Goal: Task Accomplishment & Management: Manage account settings

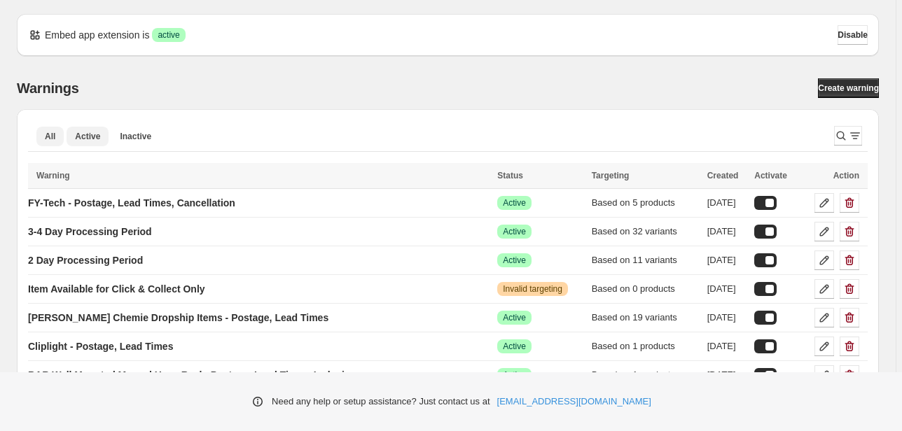
click at [93, 146] on button "Active" at bounding box center [88, 137] width 42 height 20
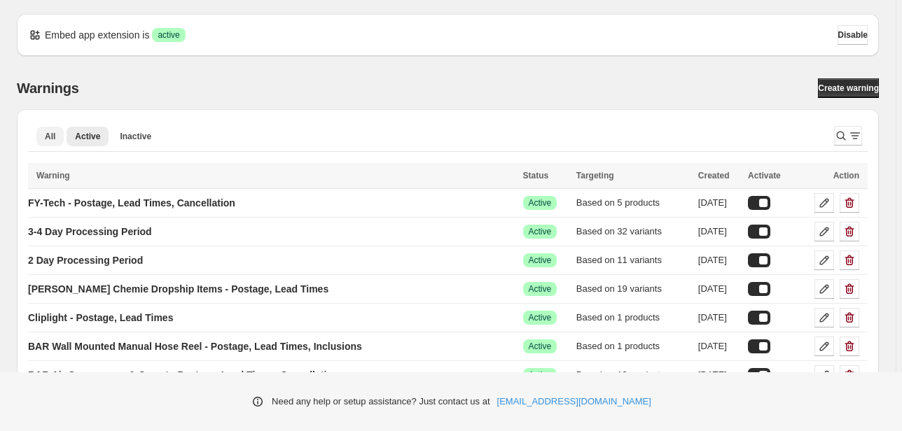
click at [41, 139] on button "All" at bounding box center [49, 137] width 27 height 20
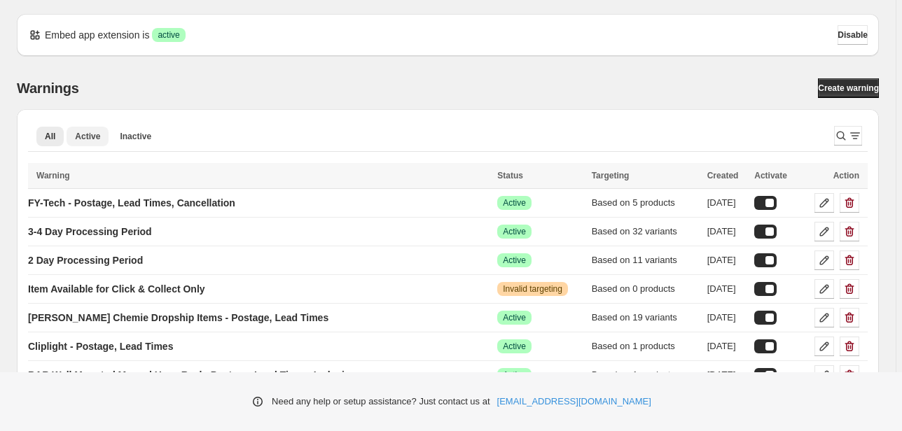
click at [87, 139] on span "Active" at bounding box center [87, 136] width 25 height 11
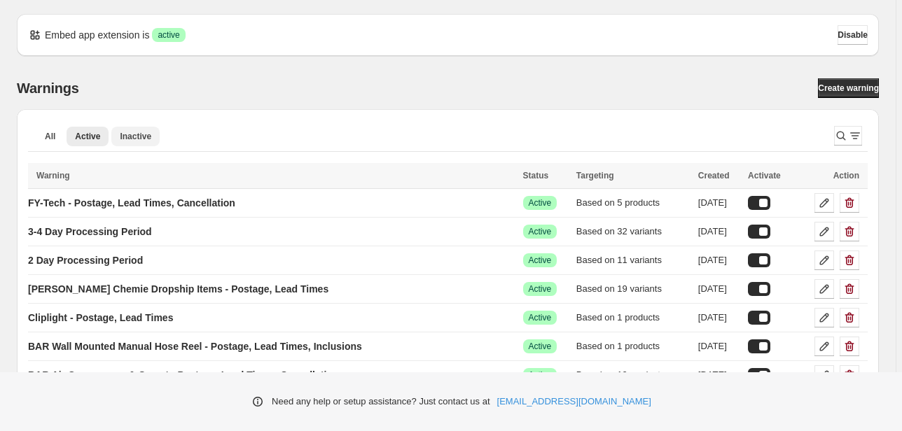
click at [122, 137] on span "Inactive" at bounding box center [136, 136] width 32 height 11
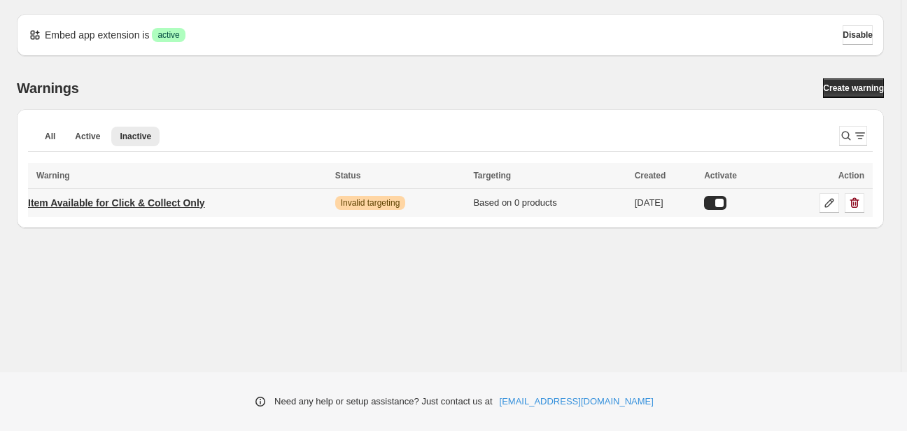
click at [137, 209] on link "Item Available for Click & Collect Only" at bounding box center [116, 203] width 177 height 22
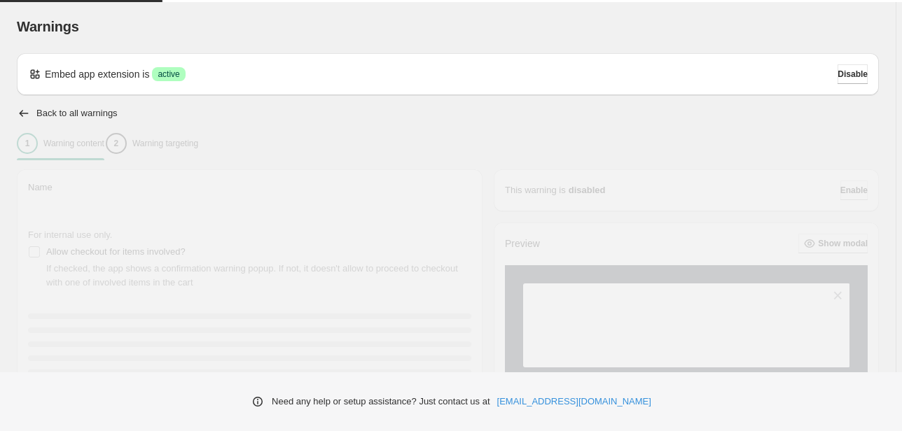
type input "**********"
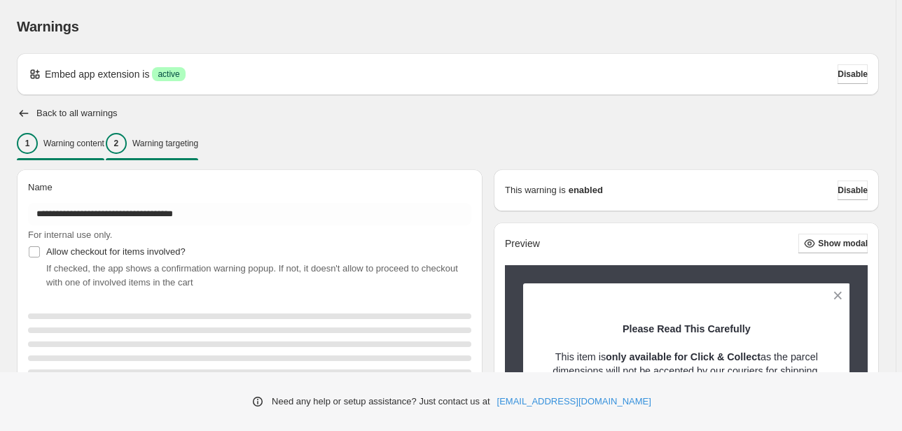
click at [179, 155] on button "2 Warning targeting" at bounding box center [152, 143] width 92 height 29
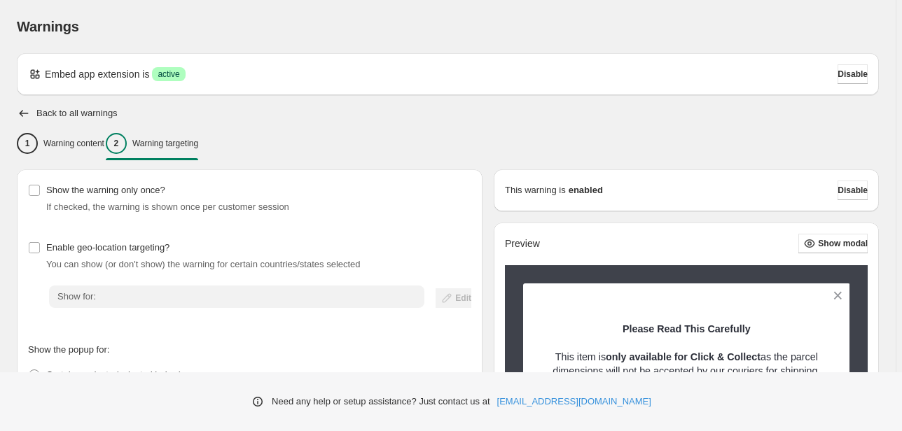
click at [179, 153] on div "2 Warning targeting" at bounding box center [152, 143] width 92 height 21
click at [183, 148] on p "Warning targeting" at bounding box center [165, 143] width 66 height 11
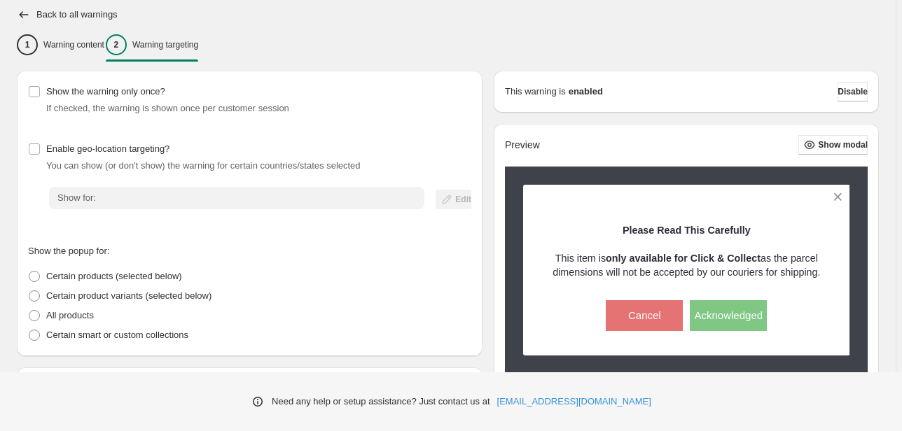
scroll to position [90, 0]
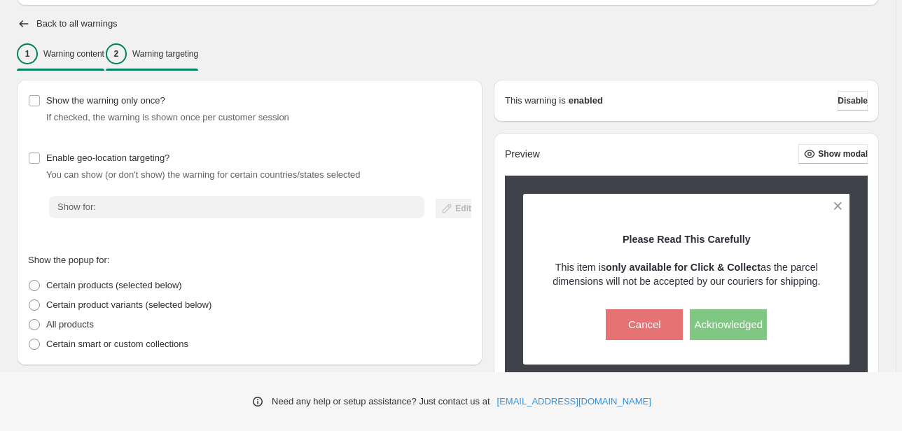
click at [99, 58] on p "Warning content" at bounding box center [73, 53] width 61 height 11
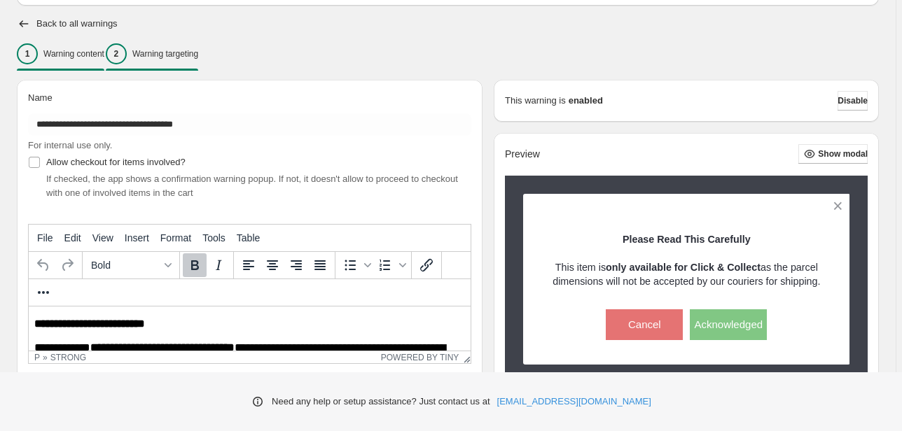
scroll to position [0, 0]
click at [183, 60] on div "2 Warning targeting" at bounding box center [152, 53] width 92 height 21
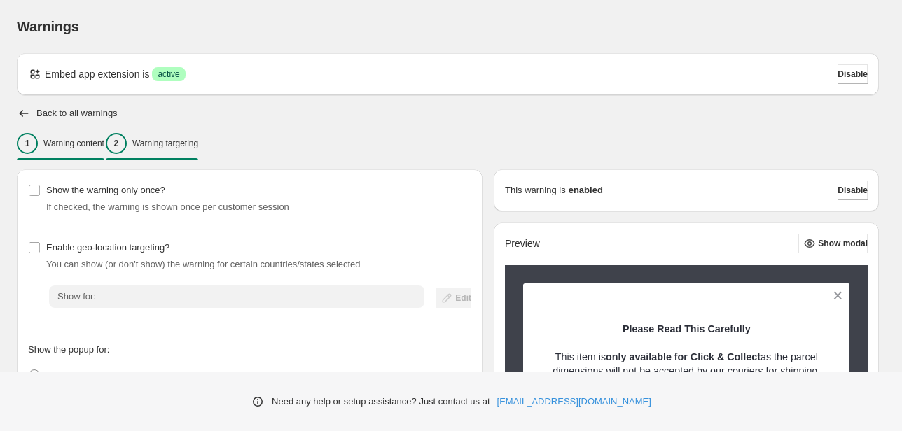
click at [101, 146] on p "Warning content" at bounding box center [73, 143] width 61 height 11
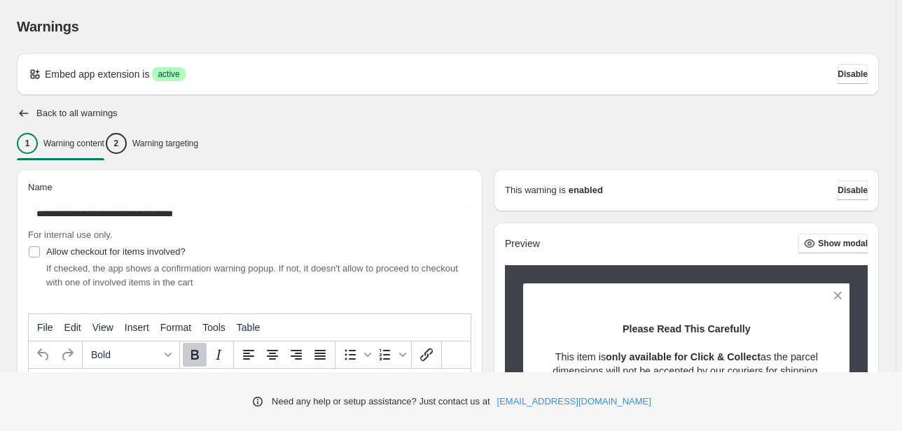
click at [25, 106] on div "**********" at bounding box center [448, 406] width 862 height 706
click at [31, 107] on div "Back to all warnings" at bounding box center [448, 113] width 862 height 14
click at [25, 109] on icon "button" at bounding box center [24, 113] width 14 height 14
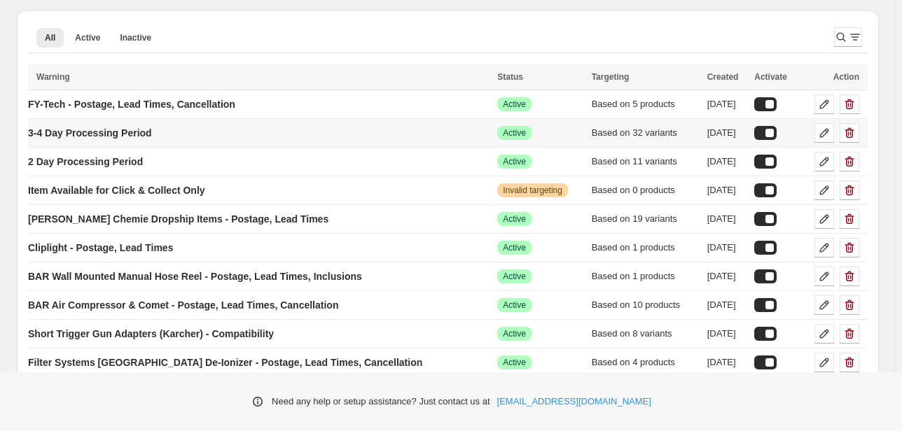
scroll to position [112, 0]
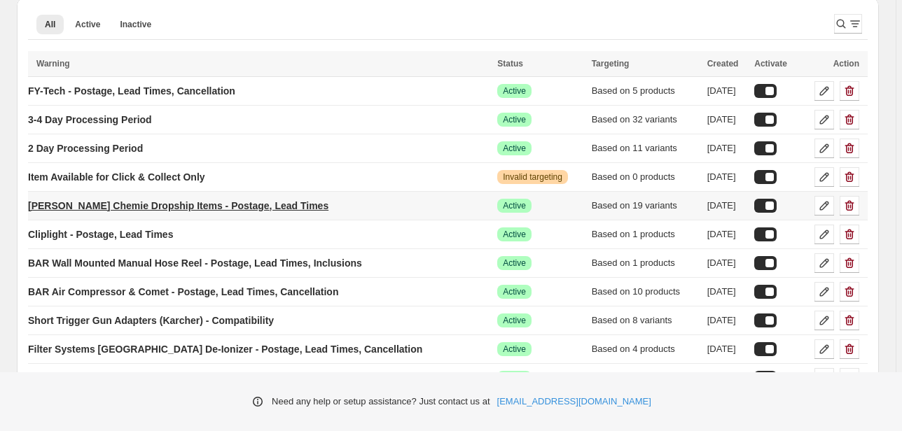
click at [227, 209] on p "[PERSON_NAME] Chemie Dropship Items - Postage, Lead Times" at bounding box center [178, 206] width 300 height 14
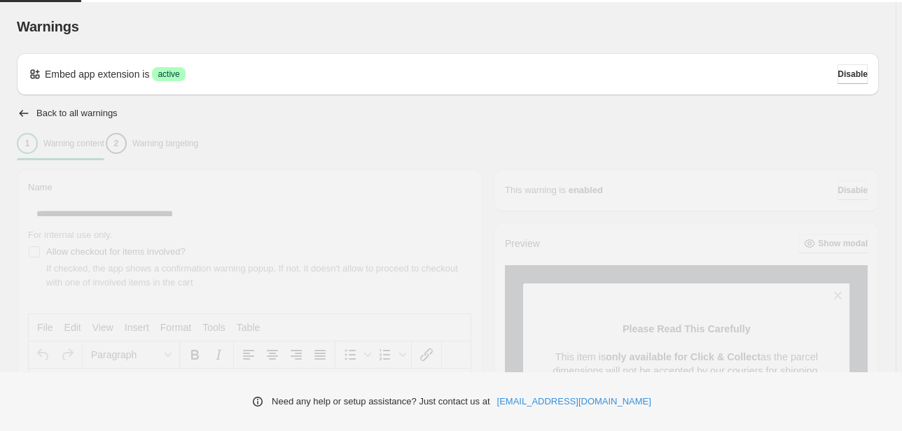
type input "**********"
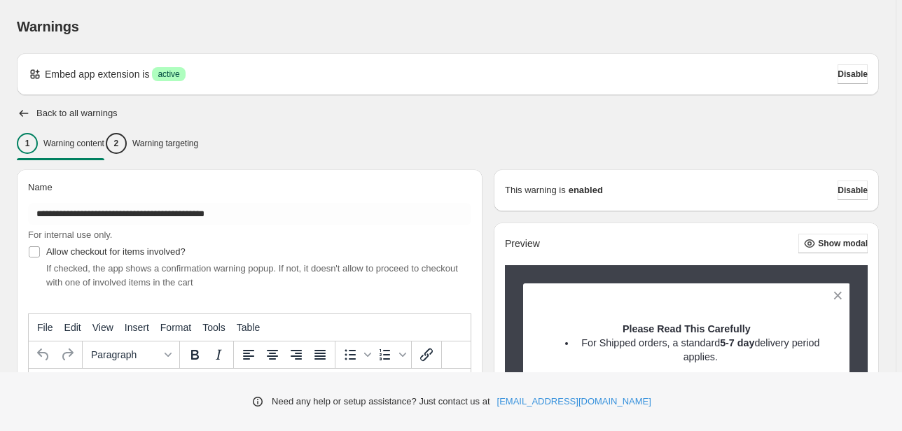
click at [198, 148] on p "Warning targeting" at bounding box center [165, 143] width 66 height 11
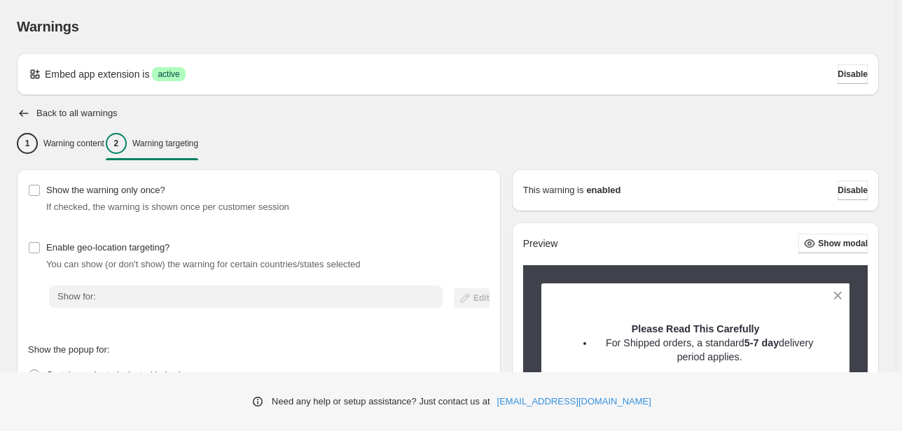
click at [34, 115] on div "Back to all warnings" at bounding box center [448, 113] width 862 height 14
click at [30, 137] on div "1" at bounding box center [27, 143] width 21 height 21
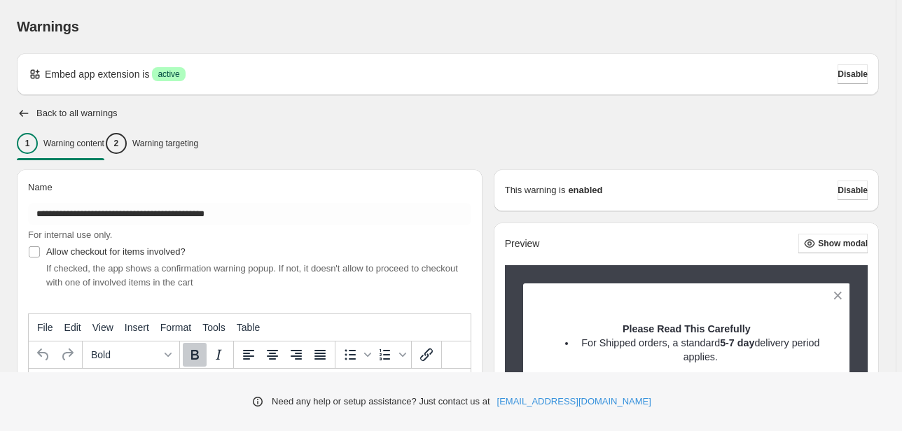
click at [27, 120] on div "**********" at bounding box center [448, 432] width 862 height 652
click at [25, 116] on icon "button" at bounding box center [24, 113] width 14 height 14
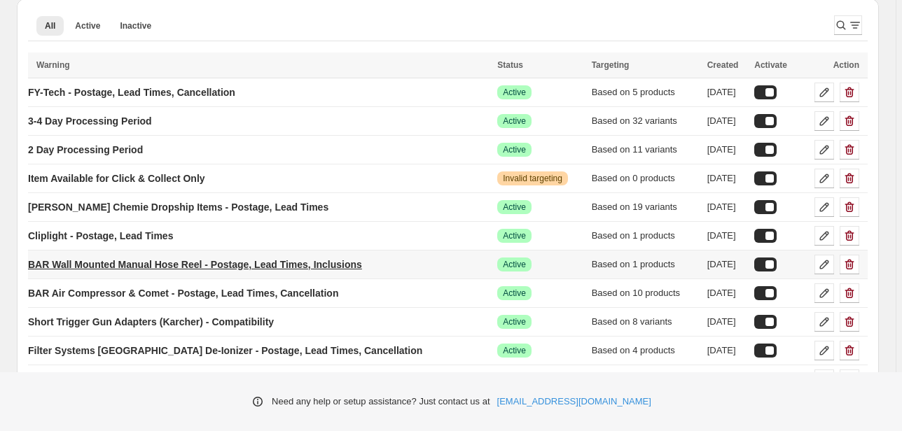
scroll to position [112, 0]
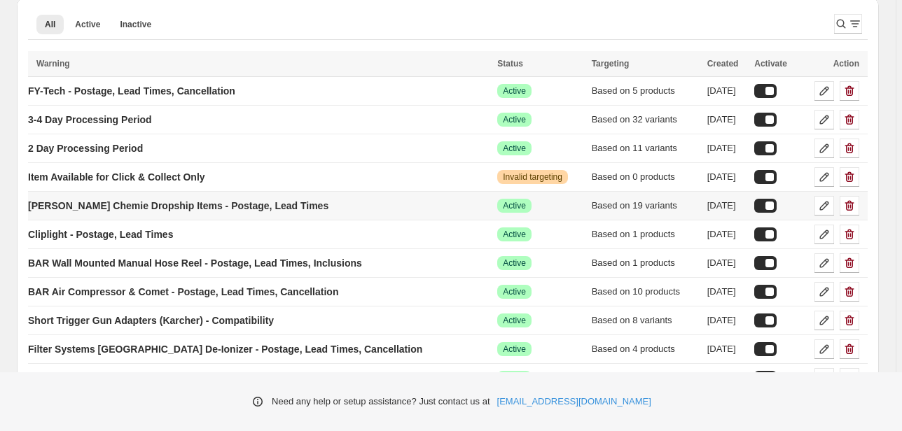
click at [776, 209] on div at bounding box center [765, 206] width 22 height 14
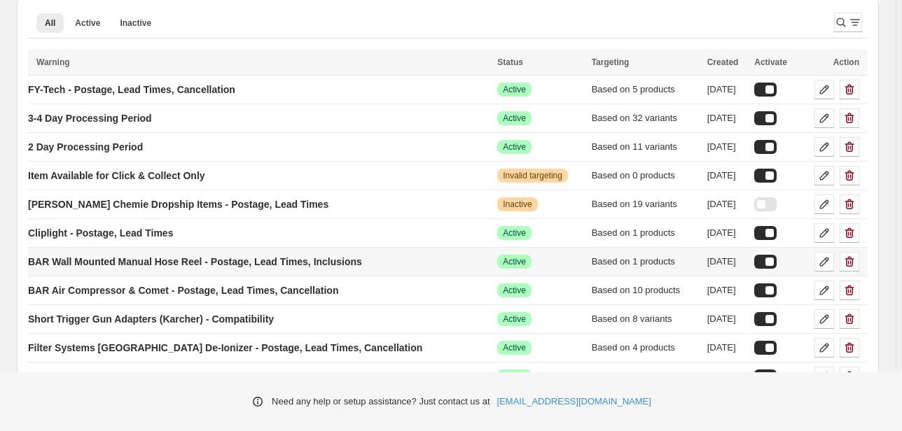
scroll to position [95, 0]
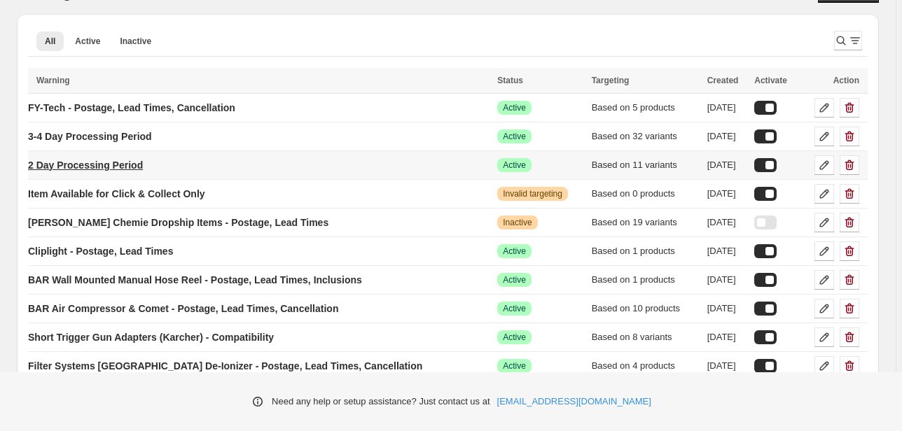
click at [126, 161] on p "2 Day Processing Period" at bounding box center [85, 165] width 115 height 14
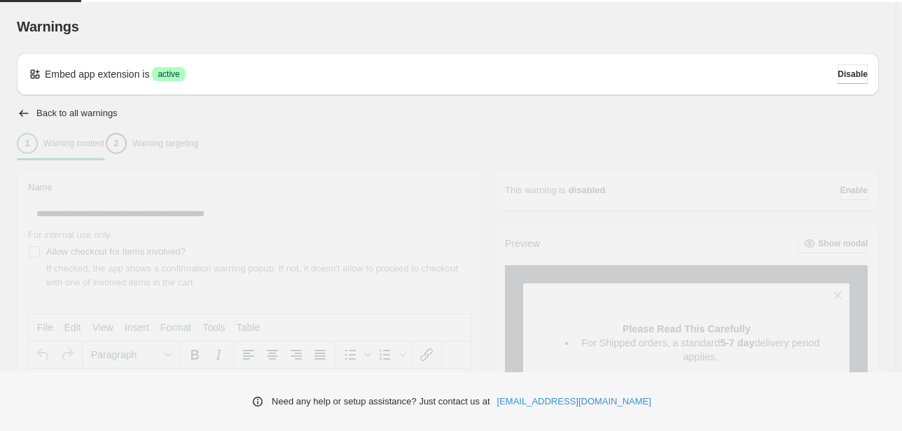
type input "**********"
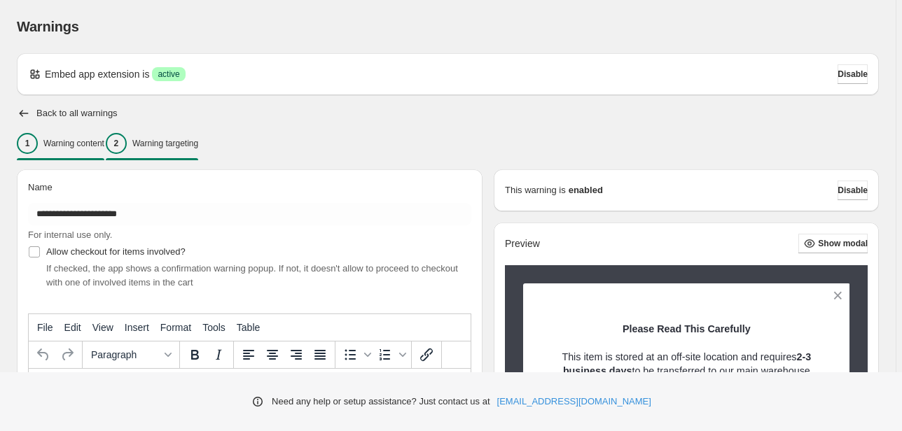
click at [198, 134] on div "2 Warning targeting" at bounding box center [152, 143] width 92 height 21
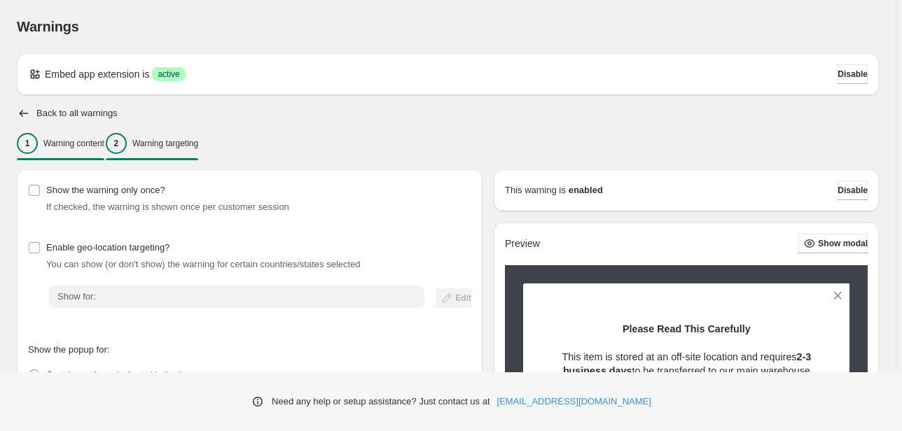
click at [104, 138] on button "1 Warning content" at bounding box center [61, 143] width 88 height 29
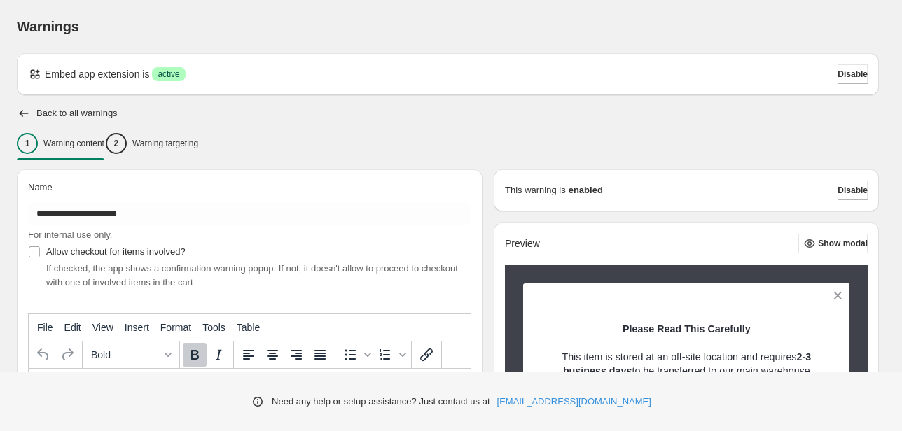
click at [81, 134] on div "1 Warning content" at bounding box center [61, 143] width 88 height 21
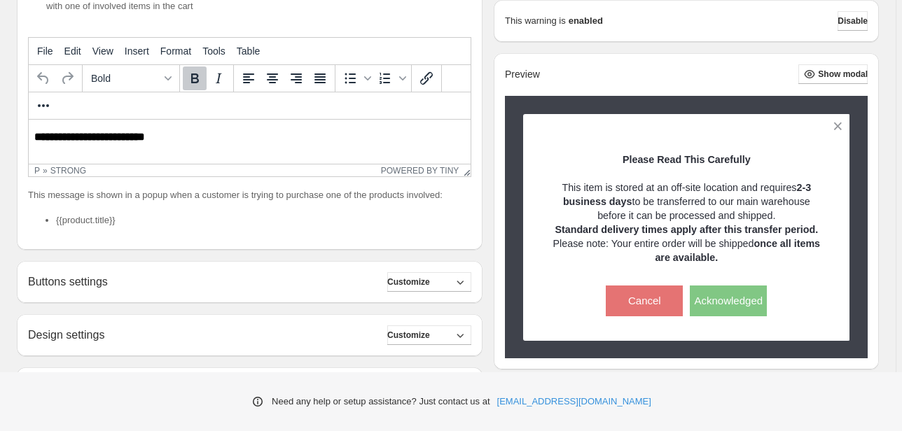
scroll to position [112, 0]
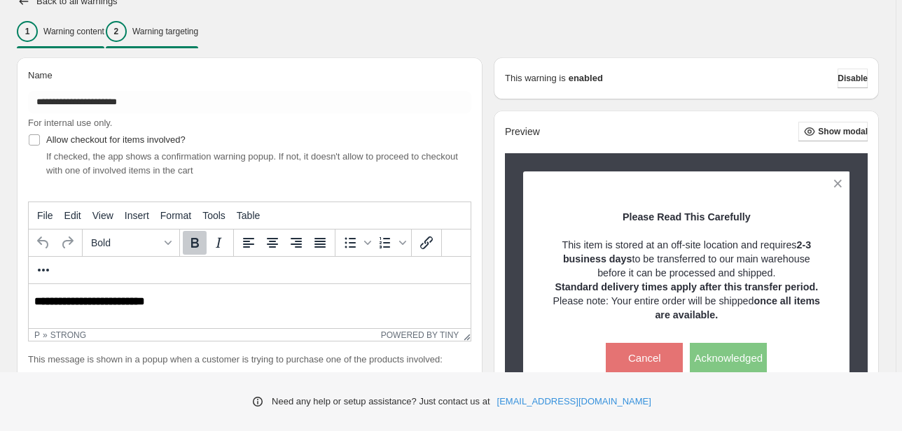
click at [198, 43] on button "2 Warning targeting" at bounding box center [152, 31] width 92 height 29
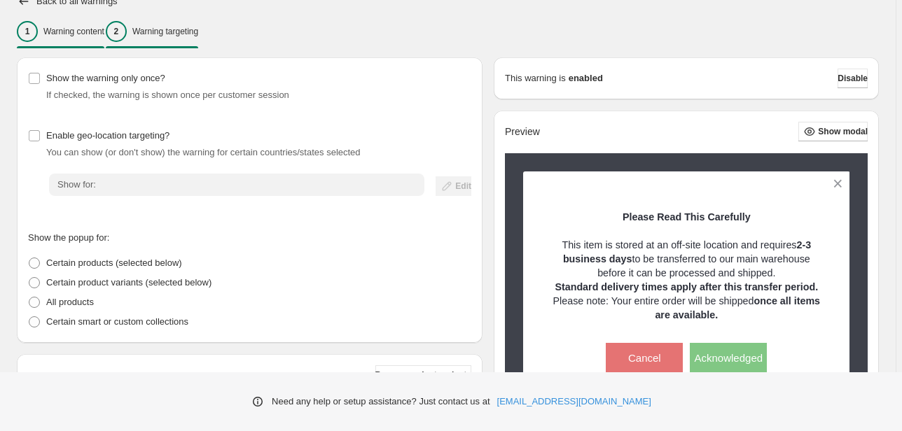
click at [102, 38] on div "1 Warning content" at bounding box center [61, 31] width 88 height 21
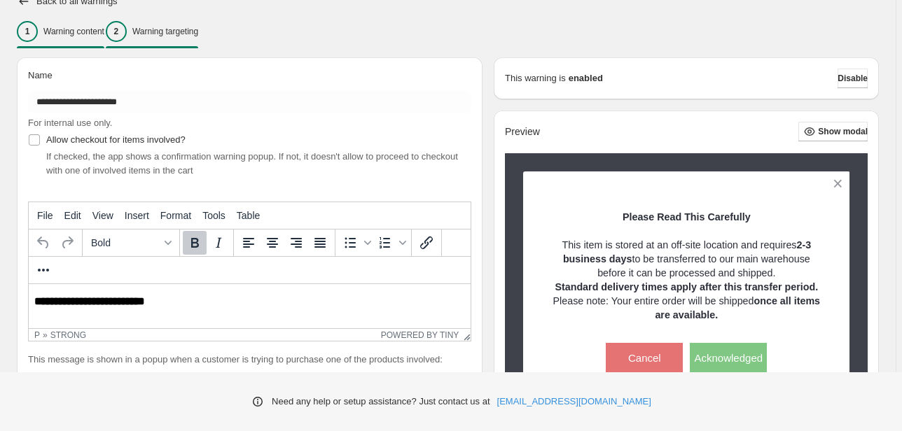
scroll to position [0, 0]
click at [25, 2] on icon "button" at bounding box center [24, 1] width 14 height 14
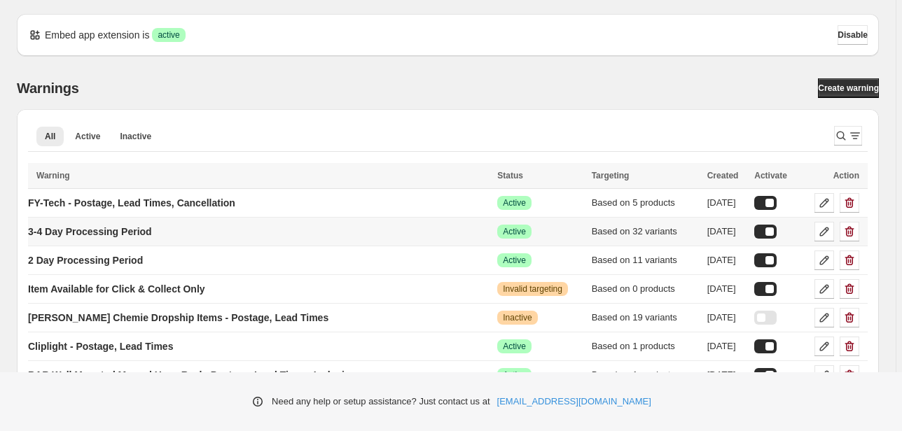
click at [188, 221] on td "3-4 Day Processing Period" at bounding box center [260, 232] width 465 height 29
click at [166, 222] on td "3-4 Day Processing Period" at bounding box center [260, 232] width 465 height 29
click at [152, 228] on link "3-4 Day Processing Period" at bounding box center [90, 232] width 124 height 22
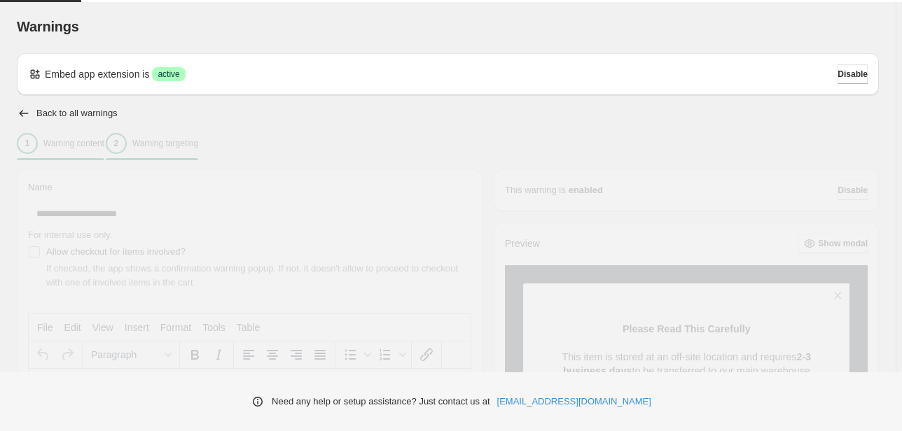
type input "**********"
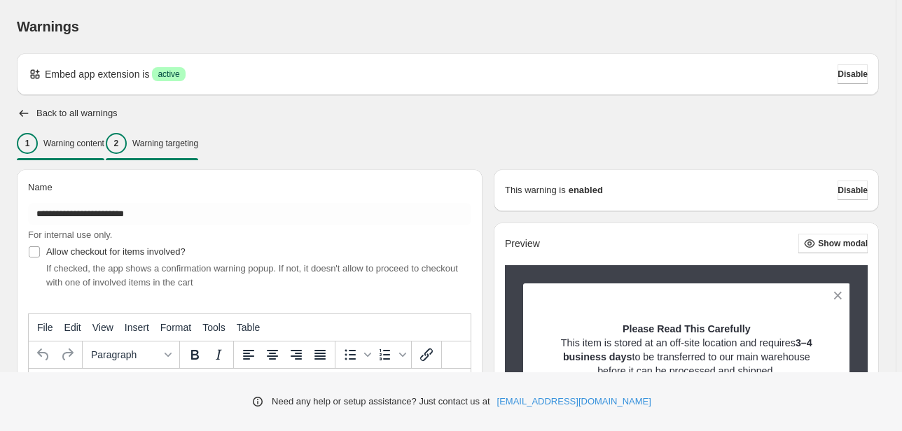
click at [181, 140] on p "Warning targeting" at bounding box center [165, 143] width 66 height 11
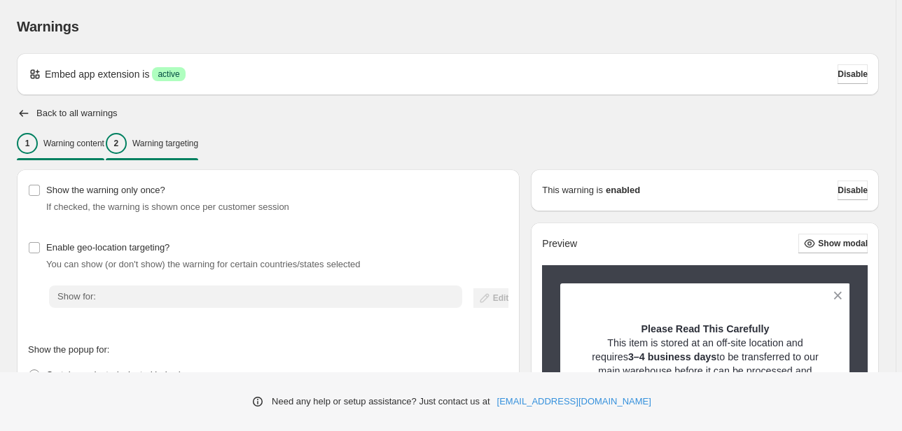
click at [62, 137] on div "1 Warning content" at bounding box center [61, 143] width 88 height 21
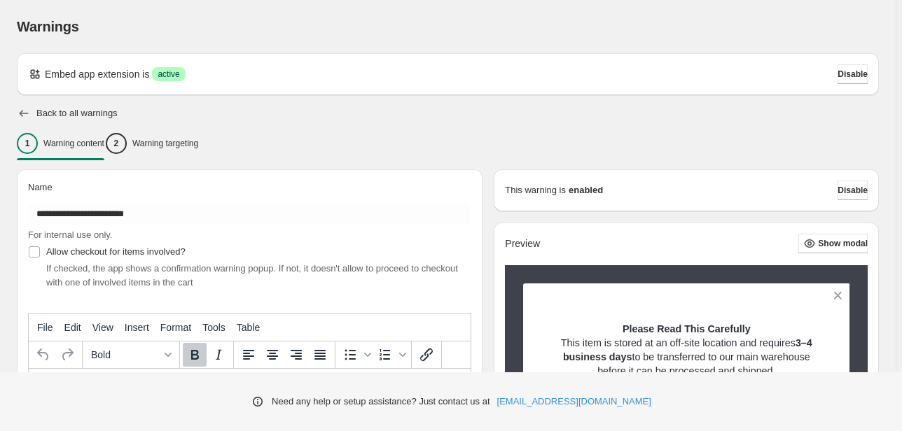
click at [18, 108] on icon "button" at bounding box center [24, 113] width 14 height 14
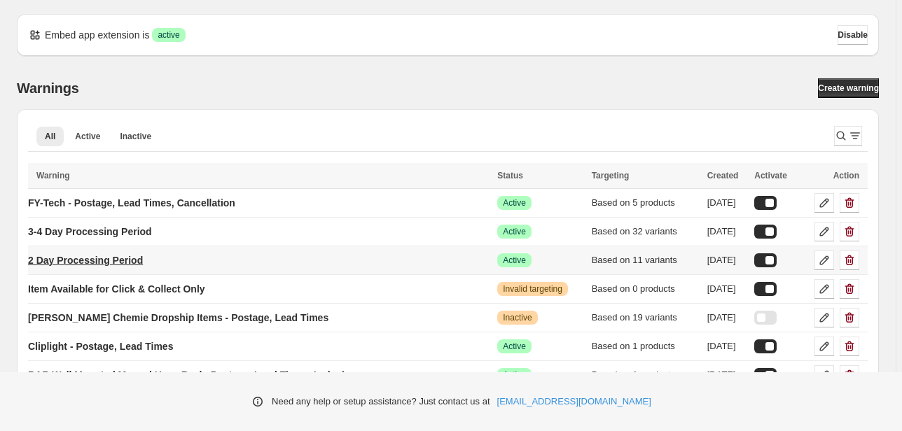
click at [136, 261] on p "2 Day Processing Period" at bounding box center [85, 260] width 115 height 14
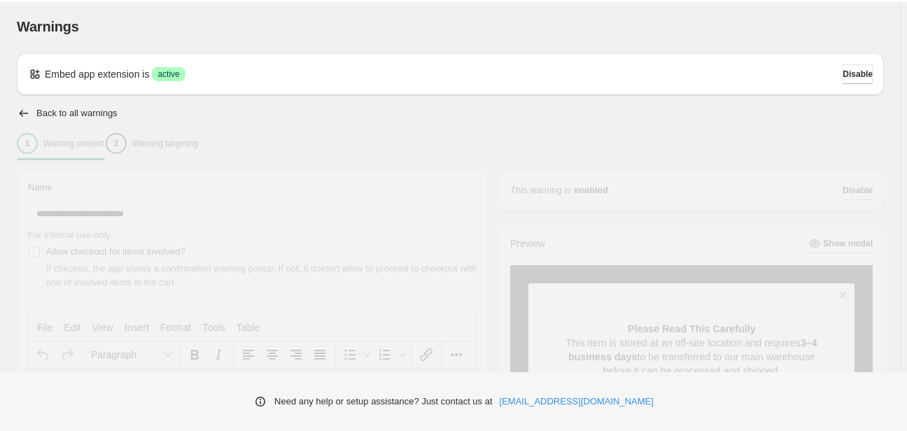
type input "**********"
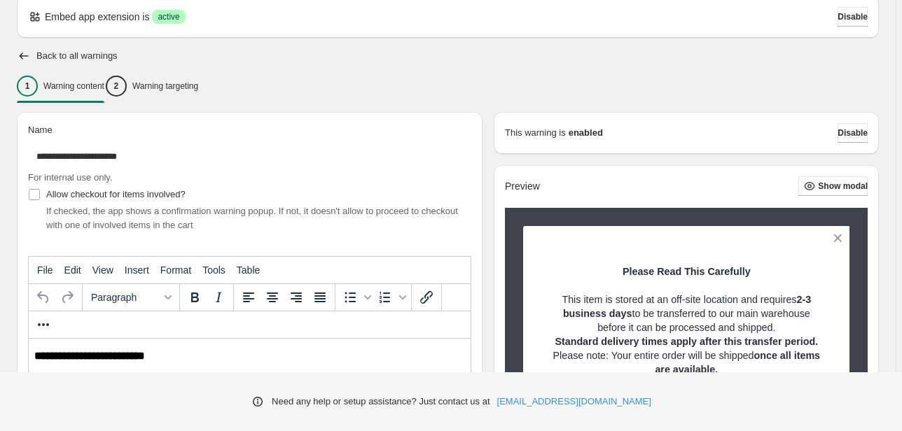
scroll to position [56, 0]
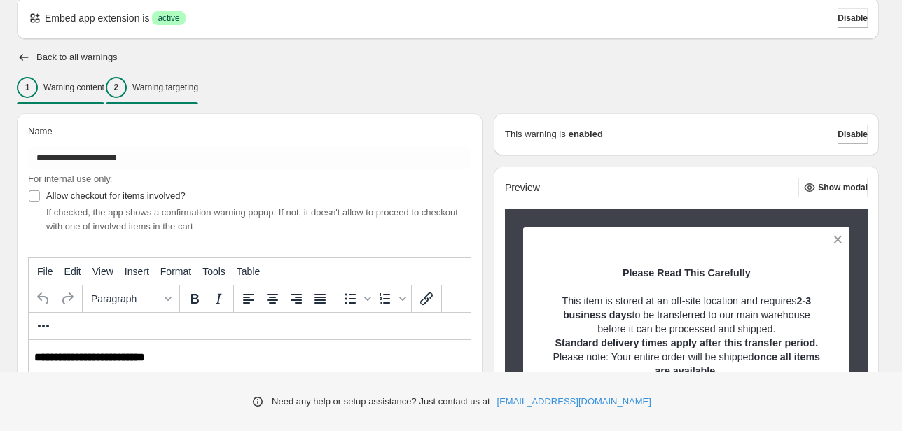
click at [183, 87] on p "Warning targeting" at bounding box center [165, 87] width 66 height 11
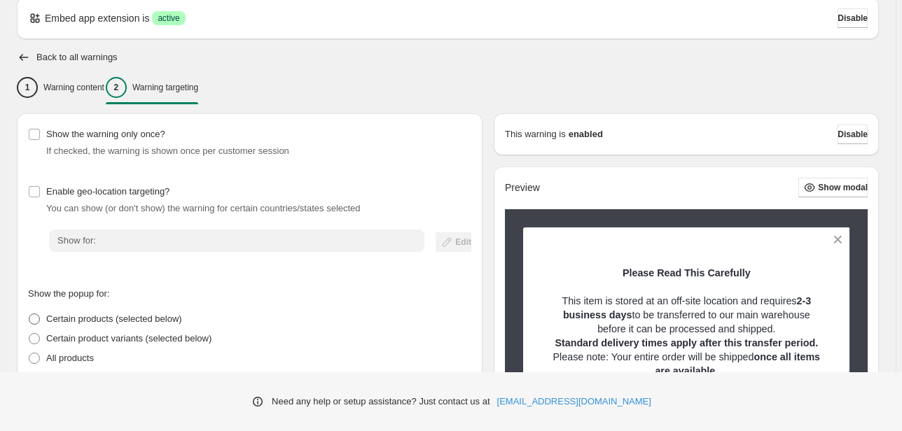
click at [95, 324] on span "Certain products (selected below)" at bounding box center [114, 319] width 136 height 11
click at [88, 335] on span "Certain product variants (selected below)" at bounding box center [128, 338] width 165 height 11
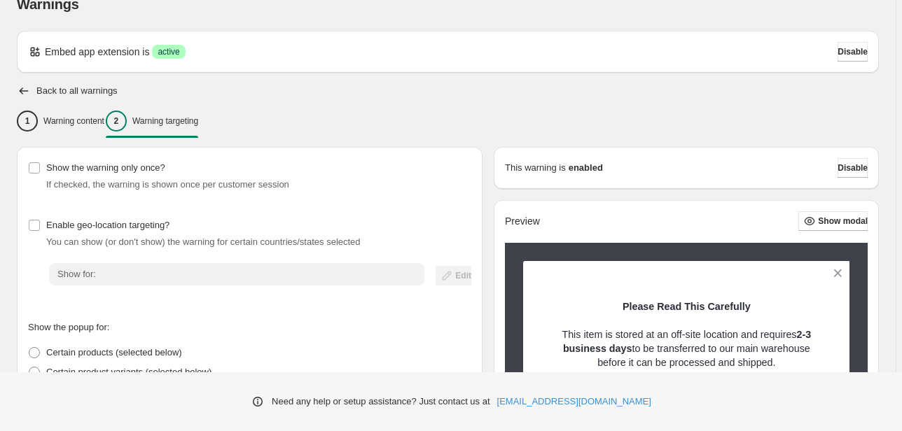
scroll to position [0, 0]
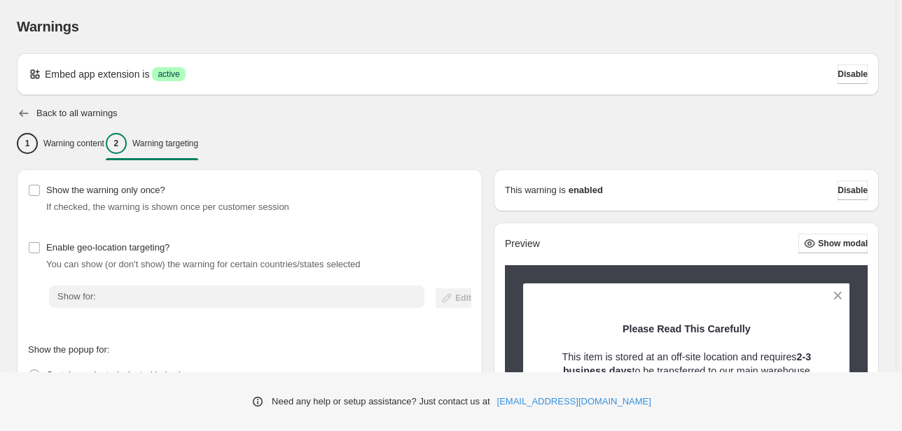
click at [25, 119] on icon "button" at bounding box center [24, 113] width 14 height 14
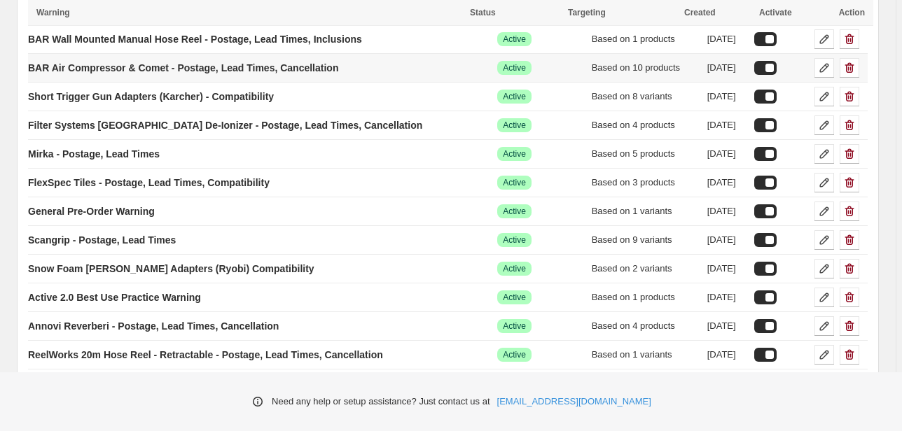
scroll to position [375, 0]
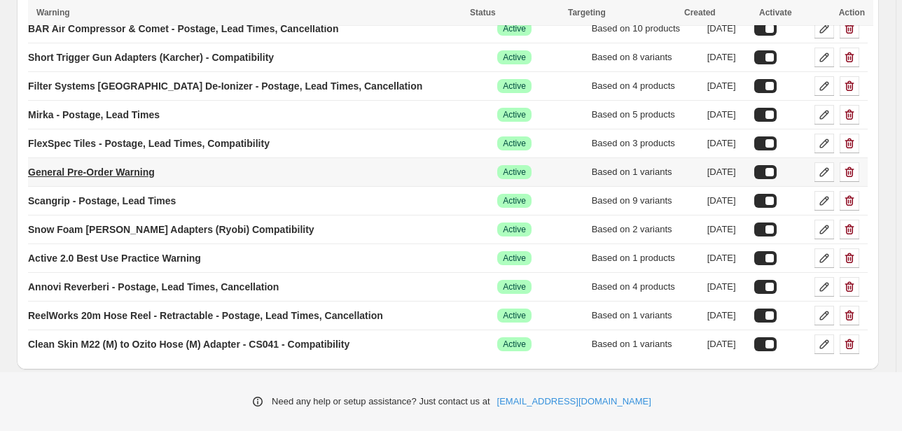
click at [131, 171] on p "General Pre-Order Warning" at bounding box center [91, 172] width 127 height 14
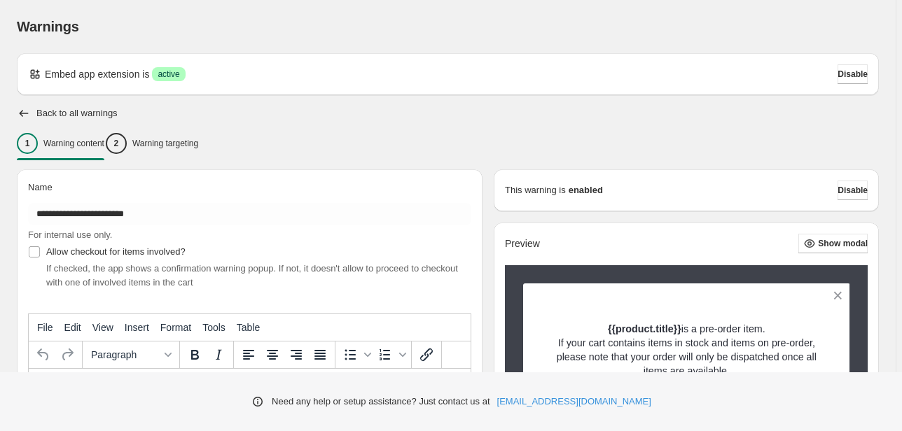
type input "**********"
click at [164, 140] on p "Warning targeting" at bounding box center [165, 143] width 66 height 11
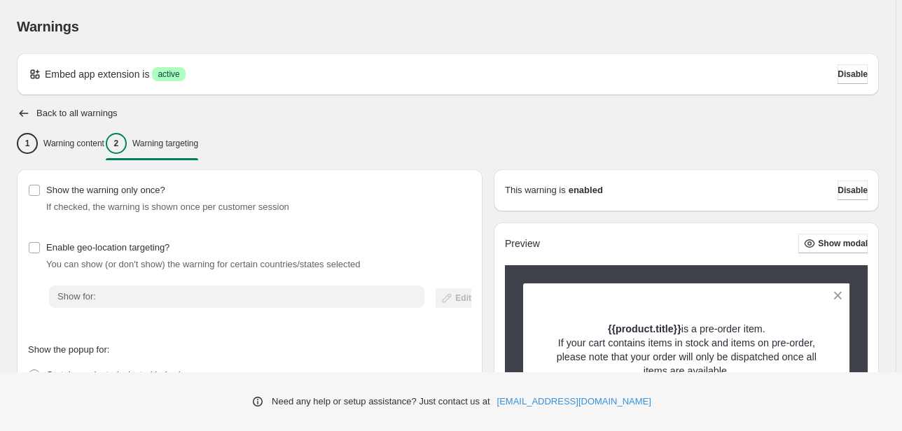
click at [98, 160] on div "Show the warning only once? If checked, the warning is shown once per customer …" at bounding box center [244, 412] width 477 height 508
click at [101, 154] on button "1 Warning content" at bounding box center [61, 143] width 88 height 29
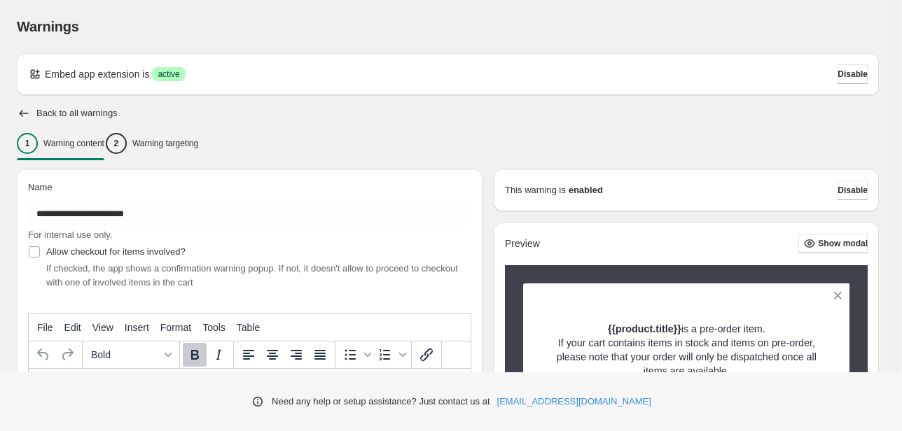
click at [27, 104] on div "**********" at bounding box center [448, 406] width 862 height 706
click at [24, 106] on icon "button" at bounding box center [24, 113] width 14 height 14
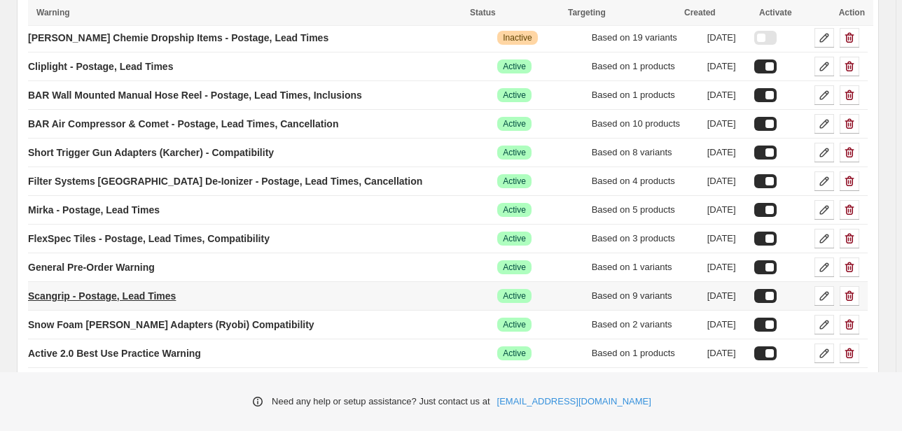
click at [164, 296] on p "Scangrip - Postage, Lead Times" at bounding box center [102, 296] width 148 height 14
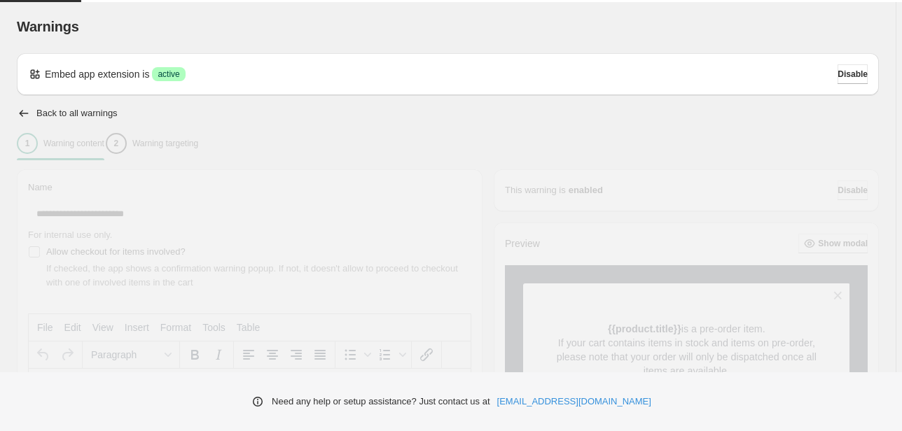
type input "**********"
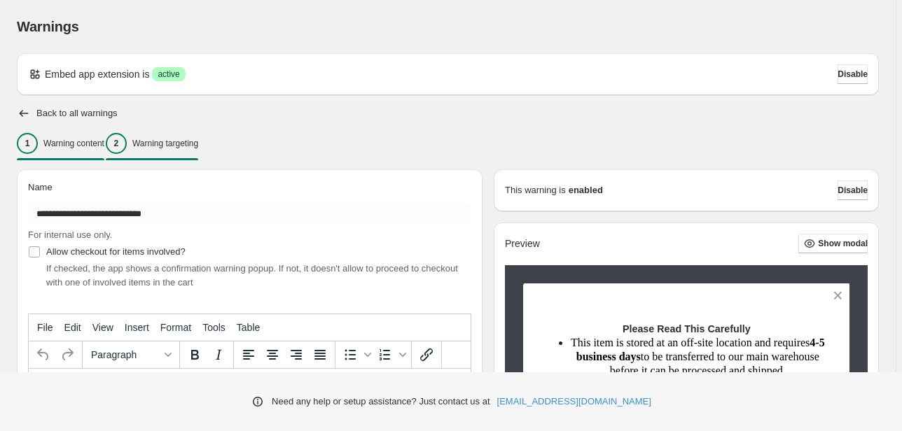
click at [176, 134] on div "2 Warning targeting" at bounding box center [152, 143] width 92 height 21
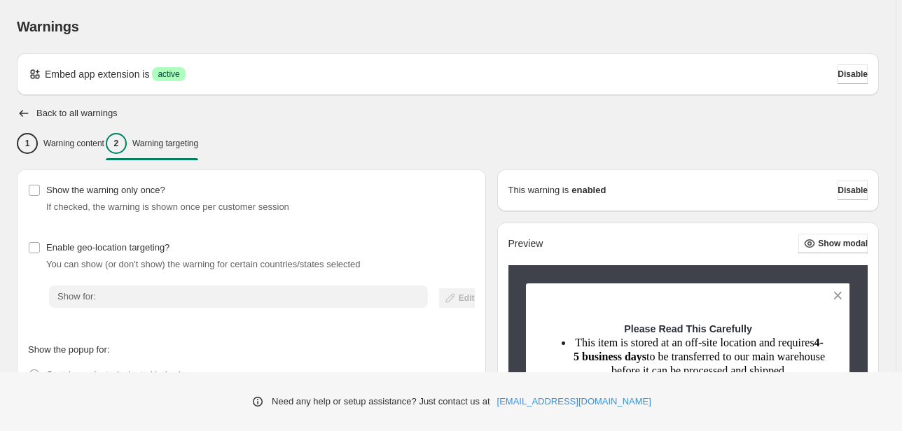
click at [18, 113] on icon "button" at bounding box center [24, 113] width 14 height 14
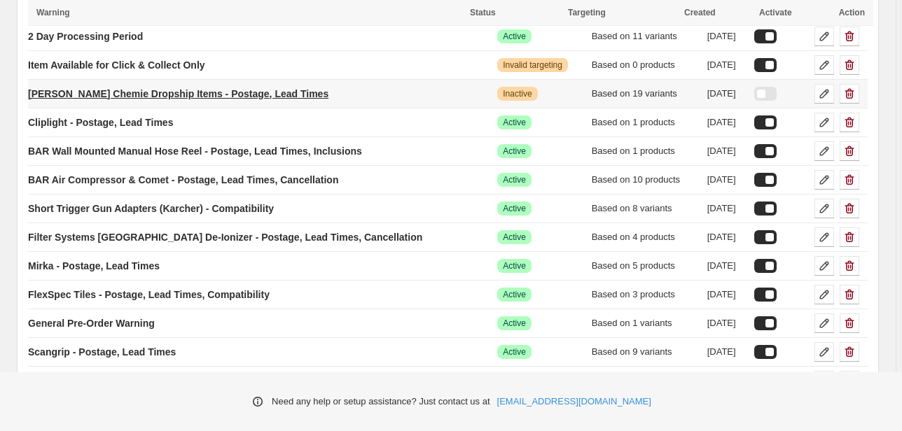
scroll to position [375, 0]
